Goal: Task Accomplishment & Management: Use online tool/utility

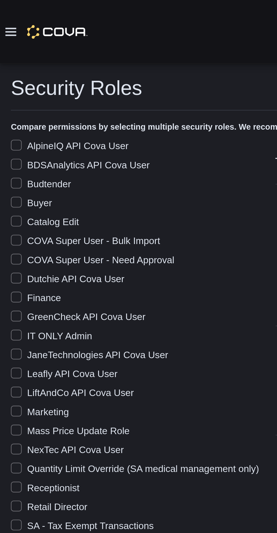
click at [6, 15] on icon at bounding box center [4, 13] width 5 height 3
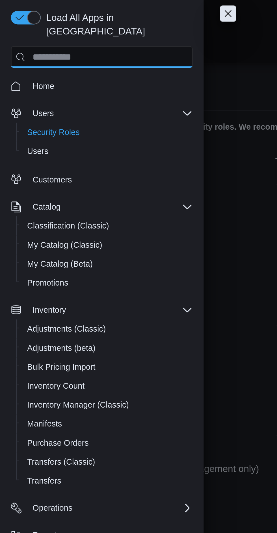
click at [6, 19] on input "search" at bounding box center [43, 23] width 76 height 9
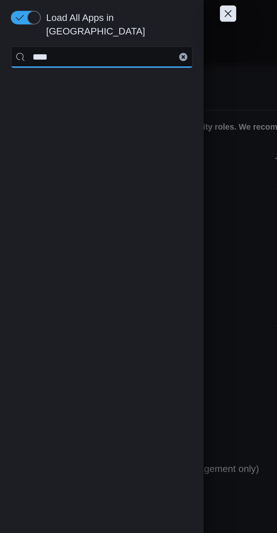
type input "****"
click at [76, 23] on icon "Clear input" at bounding box center [76, 23] width 1 height 1
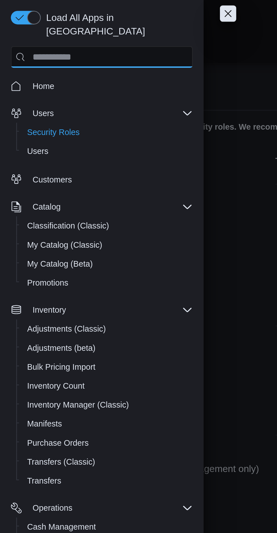
click at [76, 19] on input "search" at bounding box center [43, 23] width 76 height 9
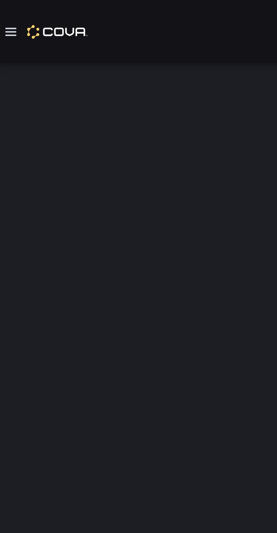
click at [16, 59] on div at bounding box center [139, 270] width 268 height 479
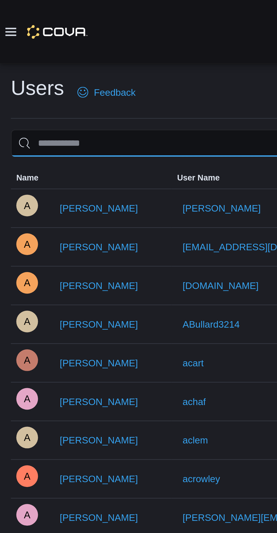
click at [62, 64] on input "search" at bounding box center [61, 59] width 113 height 11
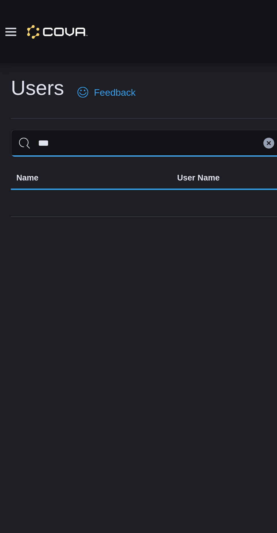
type input "****"
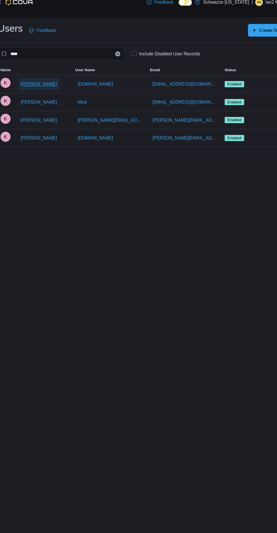
click at [30, 88] on span "[PERSON_NAME]" at bounding box center [41, 87] width 32 height 6
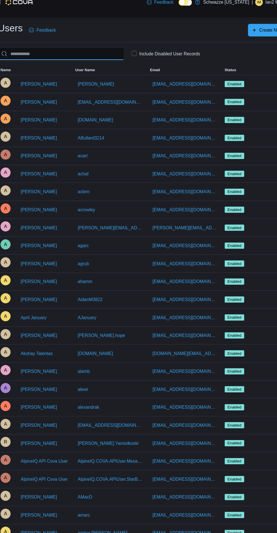
click at [71, 61] on input "search" at bounding box center [61, 59] width 113 height 11
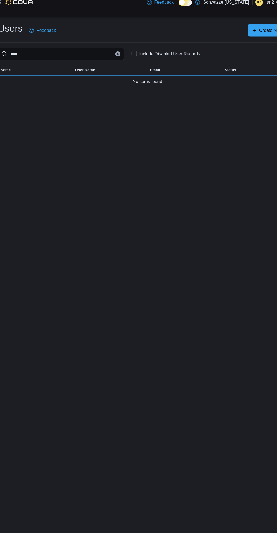
type input "****"
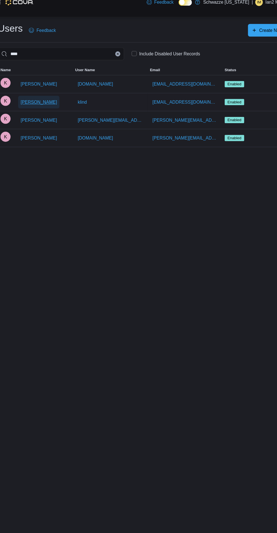
click at [37, 104] on span "[PERSON_NAME]" at bounding box center [41, 103] width 32 height 6
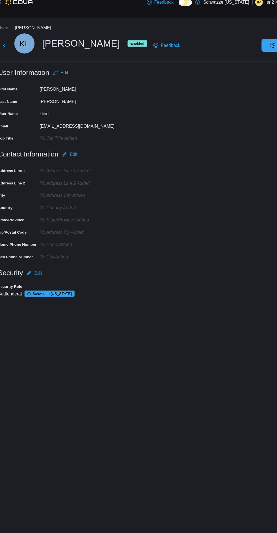
click at [20, 48] on div "KL" at bounding box center [28, 50] width 18 height 18
click at [14, 54] on button "Next" at bounding box center [10, 51] width 11 height 11
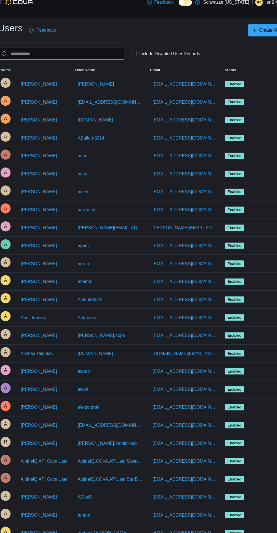
click at [77, 62] on input "search" at bounding box center [61, 59] width 113 height 11
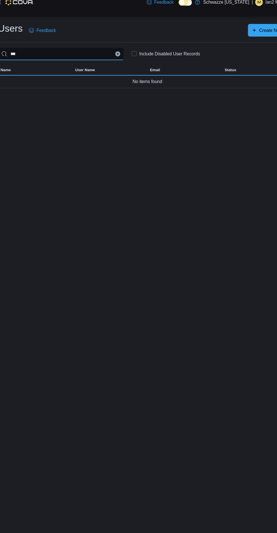
type input "****"
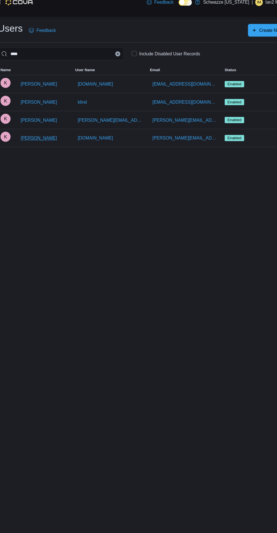
click at [33, 138] on span "[PERSON_NAME]" at bounding box center [41, 135] width 32 height 6
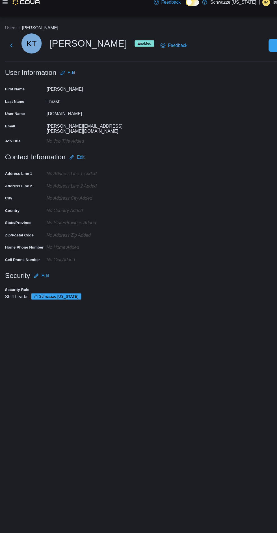
click at [168, 288] on div "Users [PERSON_NAME] KT [PERSON_NAME] Enabled Feedback Tools User Information Ed…" at bounding box center [138, 159] width 277 height 265
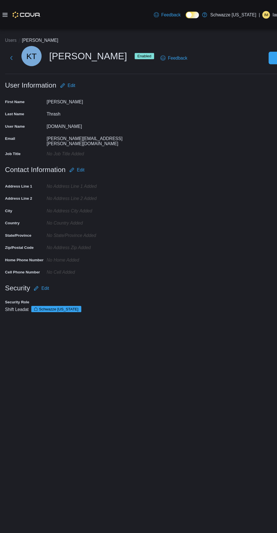
click at [5, 13] on icon at bounding box center [4, 13] width 5 height 3
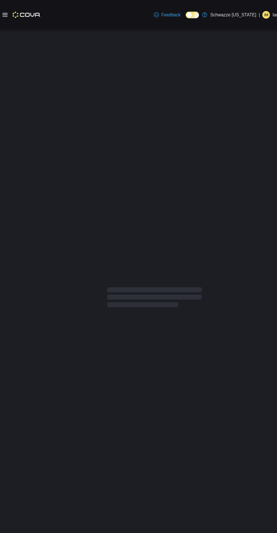
click at [3, 13] on icon at bounding box center [4, 13] width 5 height 5
click at [25, 257] on div at bounding box center [138, 266] width 277 height 479
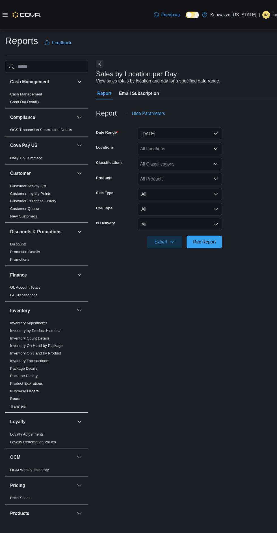
scroll to position [13, 0]
click at [175, 114] on button "[DATE]" at bounding box center [161, 119] width 76 height 11
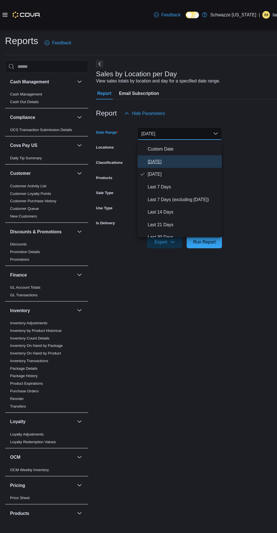
click at [152, 141] on span "[DATE]" at bounding box center [164, 144] width 64 height 7
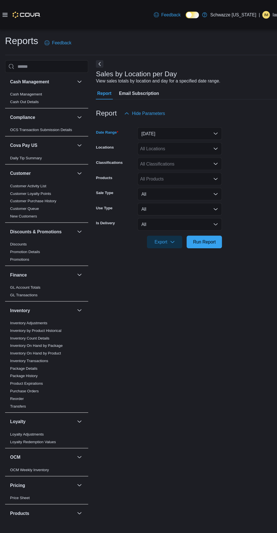
click at [223, 125] on form "Date Range [DATE] Locations All Locations Classifications All Classifications P…" at bounding box center [179, 164] width 186 height 115
click at [182, 214] on span "Run Report" at bounding box center [183, 217] width 20 height 6
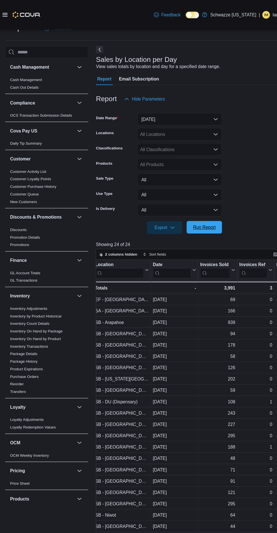
scroll to position [0, 3]
click at [211, 241] on div at bounding box center [211, 242] width 5 height 19
click at [201, 245] on input "search" at bounding box center [191, 244] width 27 height 9
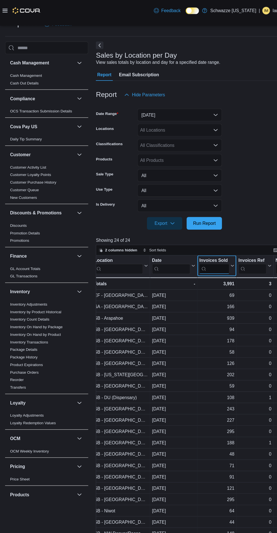
scroll to position [13, 0]
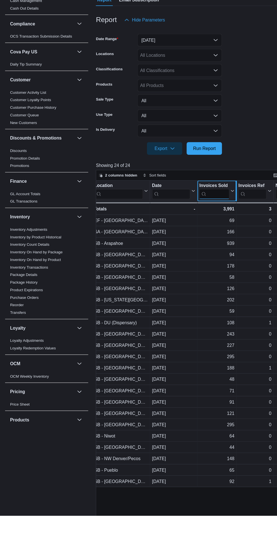
click at [211, 244] on div at bounding box center [211, 242] width 5 height 19
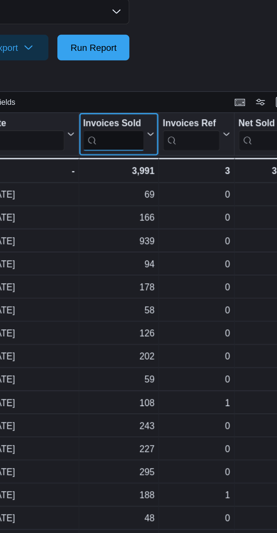
click at [204, 245] on input "search" at bounding box center [191, 244] width 27 height 9
click at [204, 244] on input "search" at bounding box center [191, 244] width 27 height 9
click at [208, 244] on icon at bounding box center [207, 241] width 5 height 3
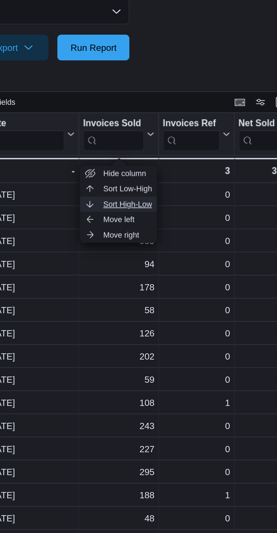
click at [200, 273] on span "Sort High-Low" at bounding box center [197, 272] width 21 height 5
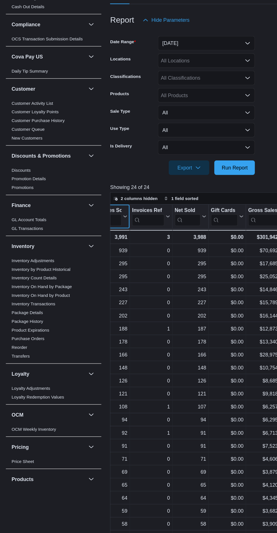
scroll to position [0, 115]
